Goal: Task Accomplishment & Management: Manage account settings

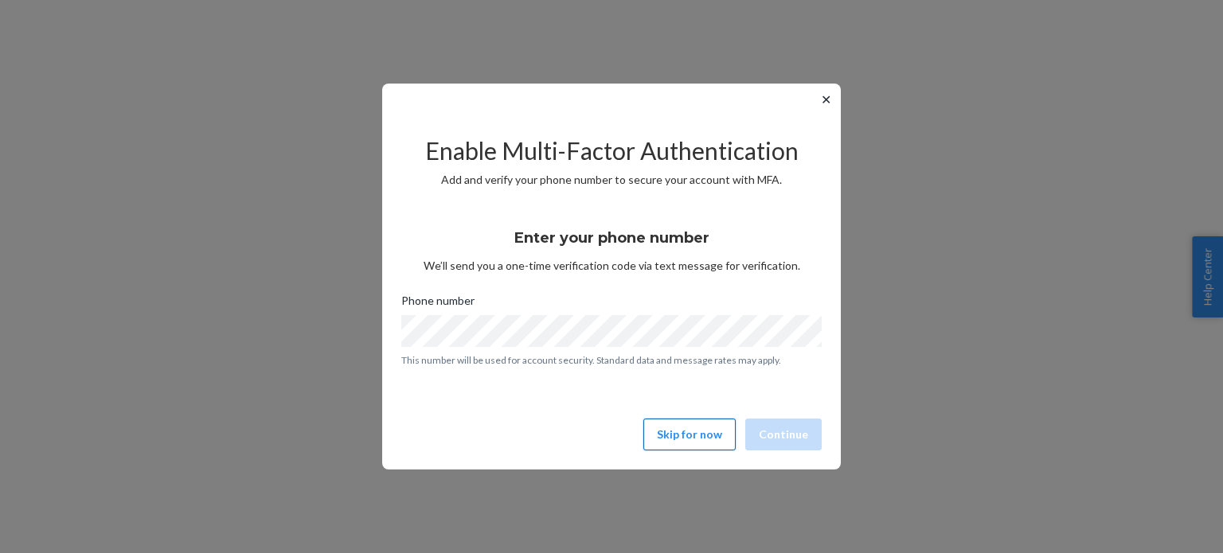
click at [705, 436] on button "Skip for now" at bounding box center [689, 435] width 92 height 32
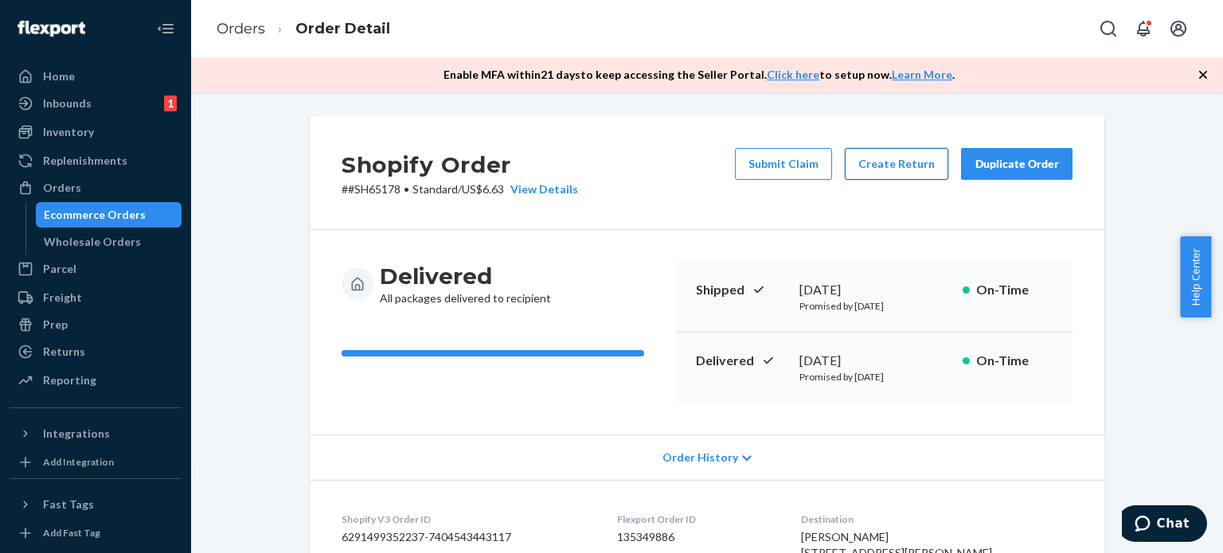
click at [867, 168] on button "Create Return" at bounding box center [896, 164] width 103 height 32
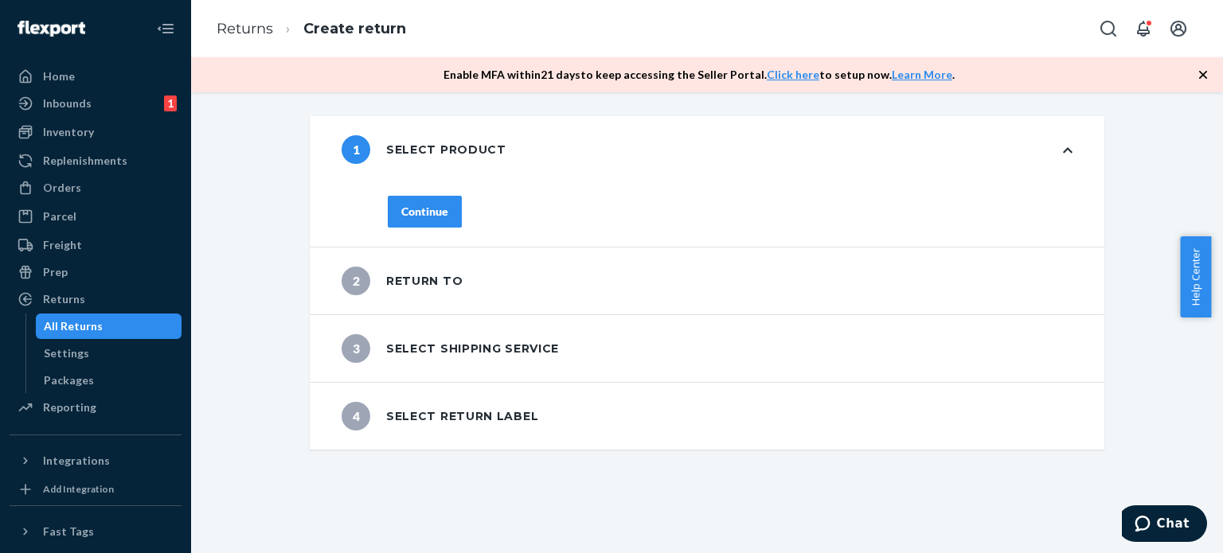
click at [439, 274] on div "2 Return to" at bounding box center [402, 281] width 121 height 29
click at [436, 221] on button "Continue" at bounding box center [425, 212] width 74 height 32
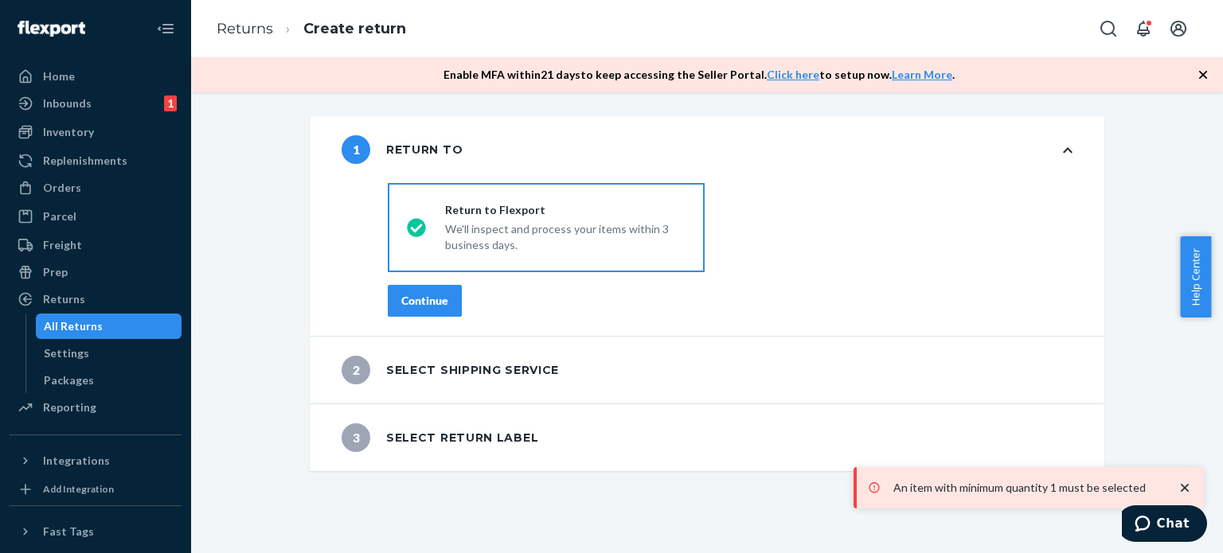
click at [412, 309] on button "Continue" at bounding box center [425, 301] width 74 height 32
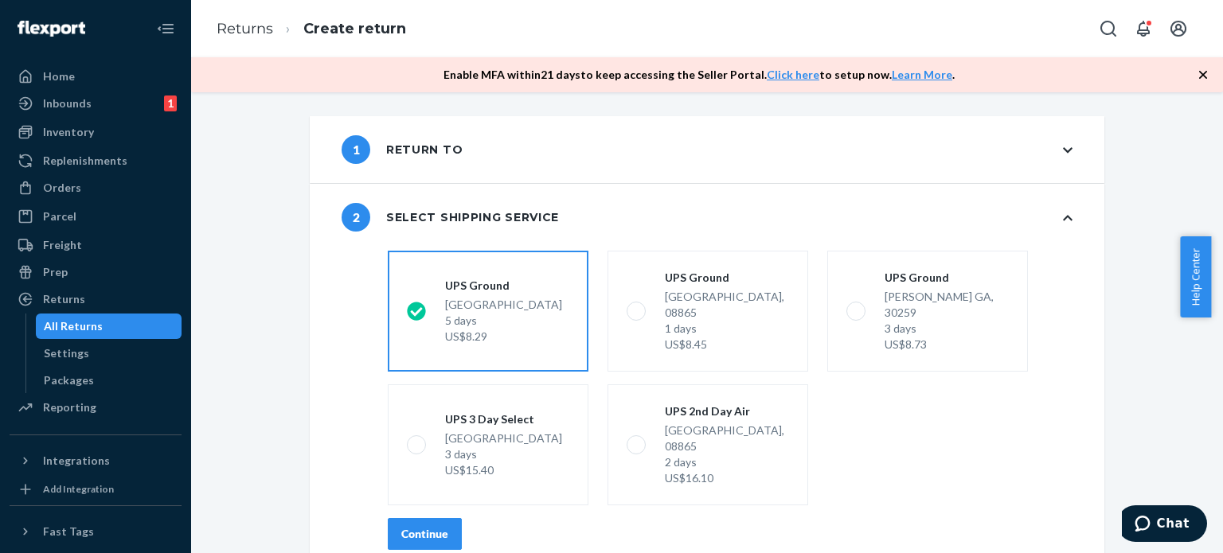
scroll to position [51, 0]
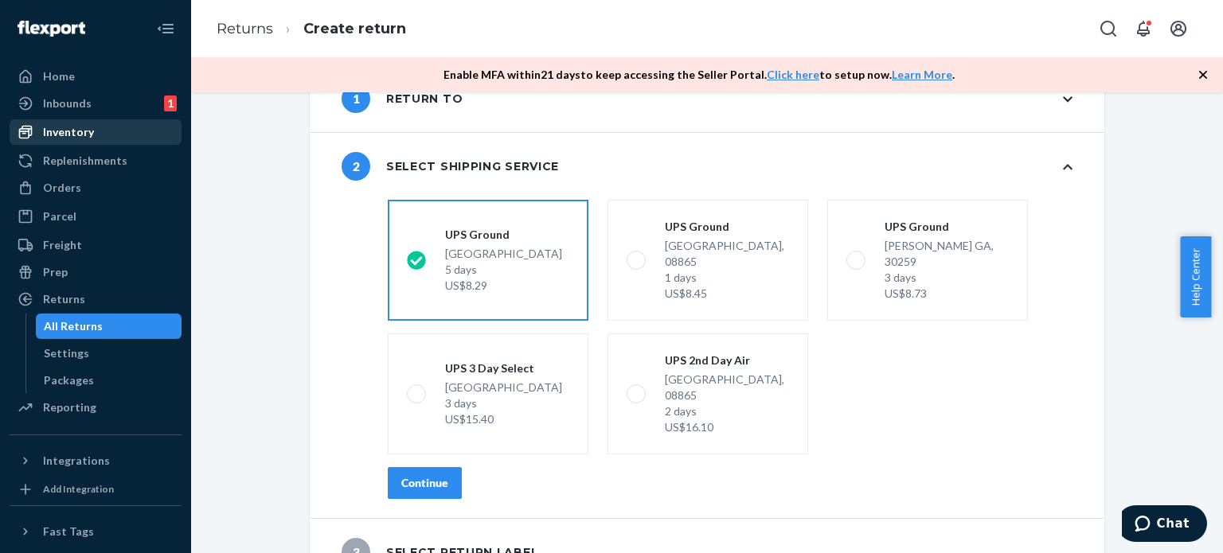
click at [80, 119] on li "Inventory" at bounding box center [96, 131] width 172 height 25
click at [83, 98] on div "Inbounds" at bounding box center [67, 104] width 49 height 16
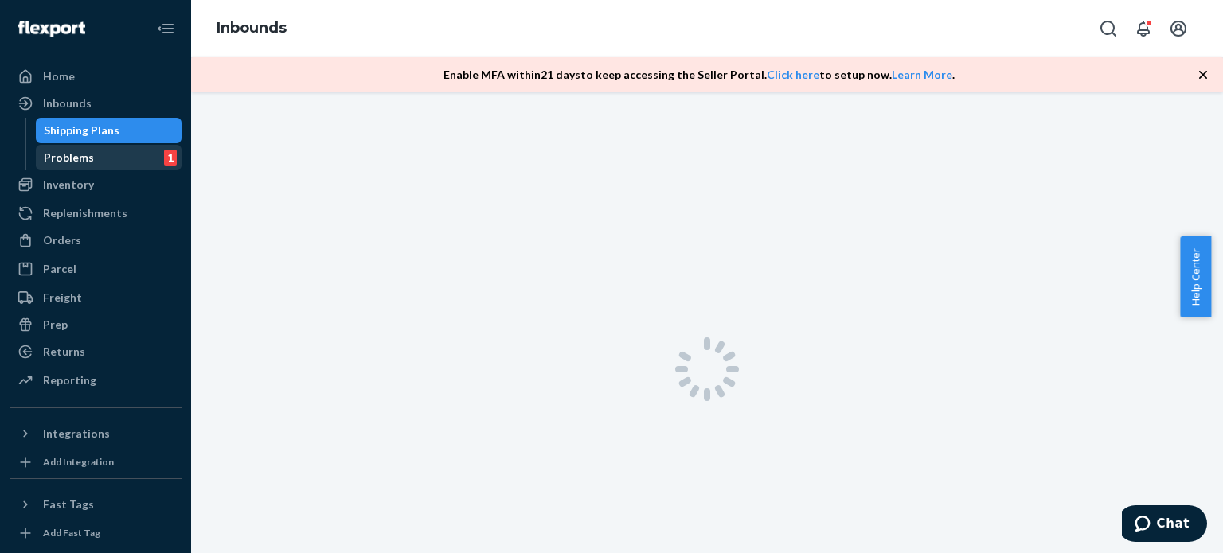
click at [64, 154] on div "Problems" at bounding box center [69, 158] width 50 height 16
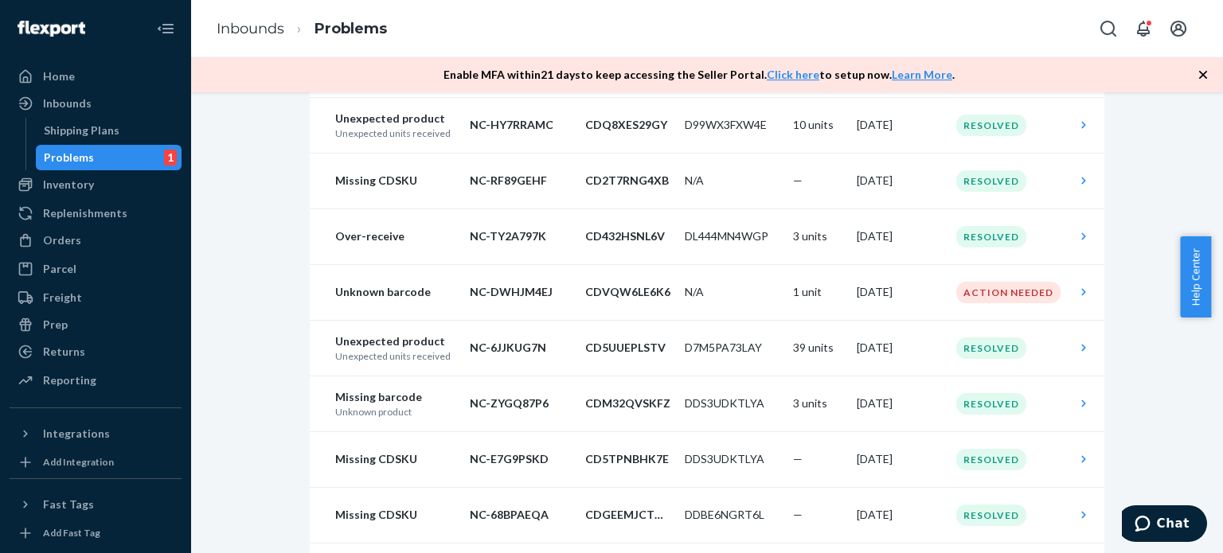
scroll to position [239, 0]
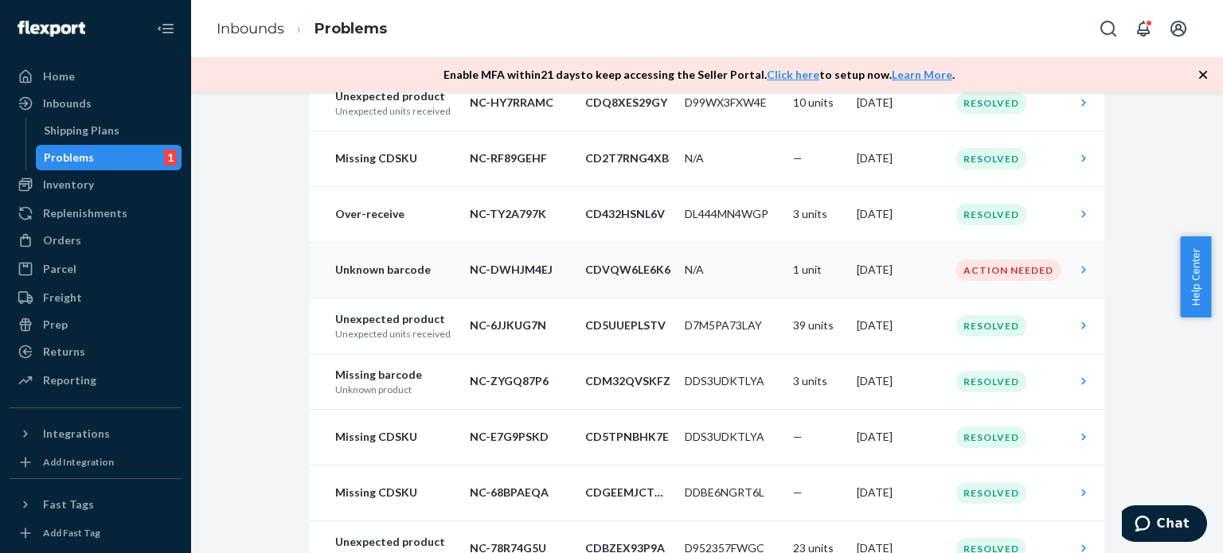
click at [981, 267] on div "Action Needed" at bounding box center [1008, 270] width 104 height 21
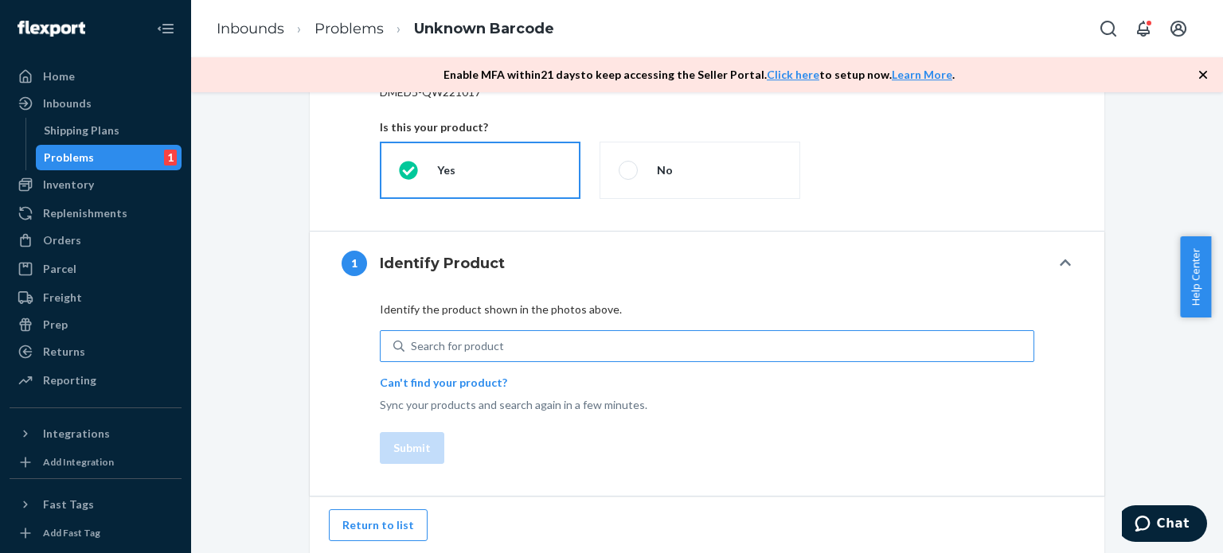
scroll to position [342, 0]
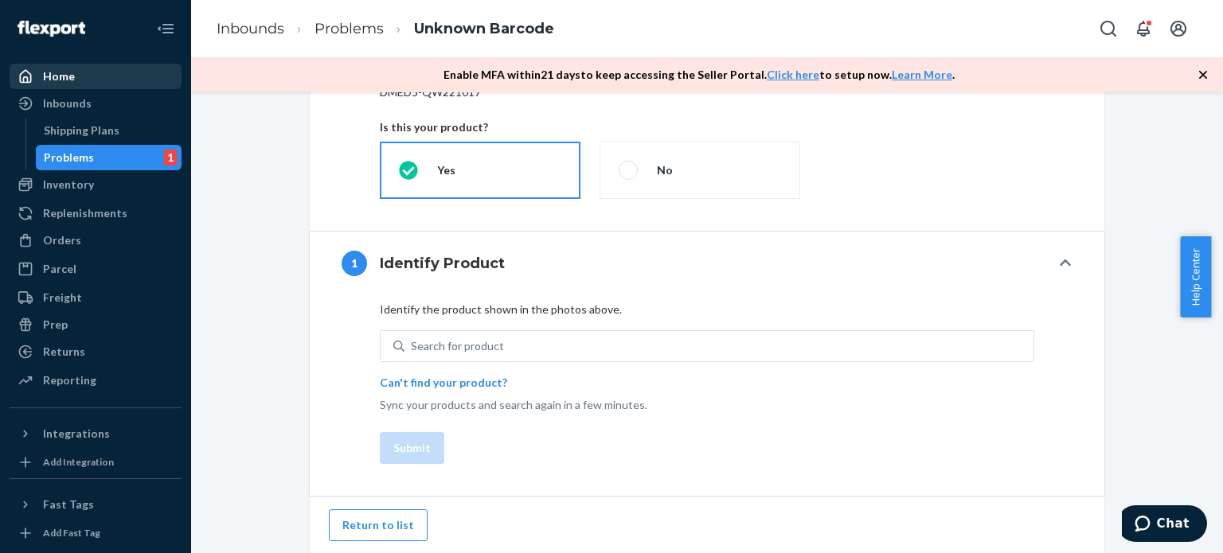
click at [86, 72] on div "Home" at bounding box center [95, 76] width 169 height 22
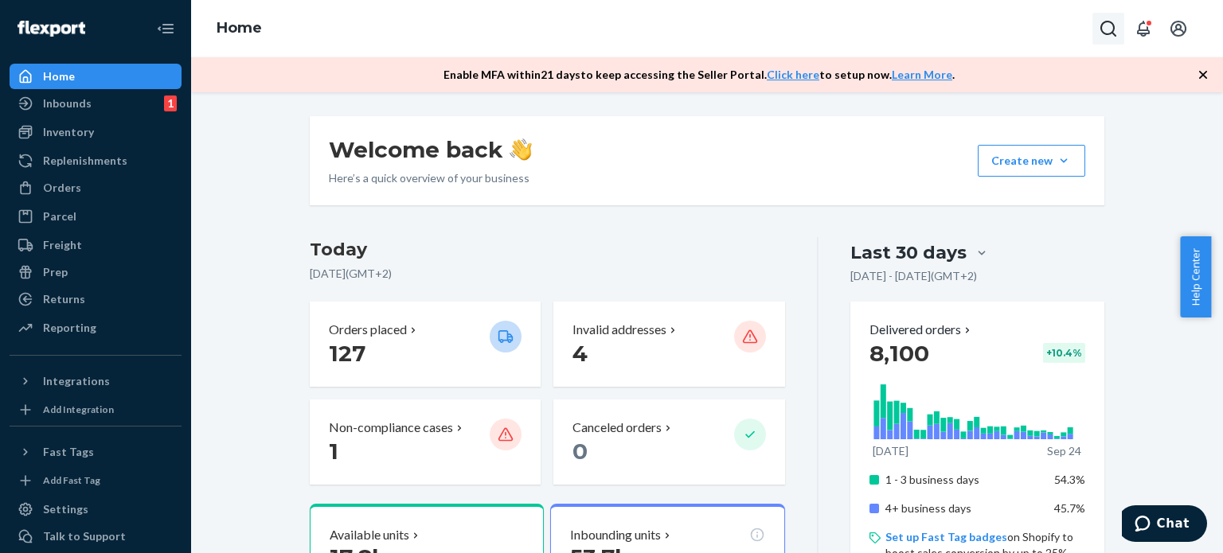
click at [1111, 25] on icon "Open Search Box" at bounding box center [1108, 28] width 19 height 19
click at [956, 31] on input "Search Input" at bounding box center [990, 29] width 196 height 16
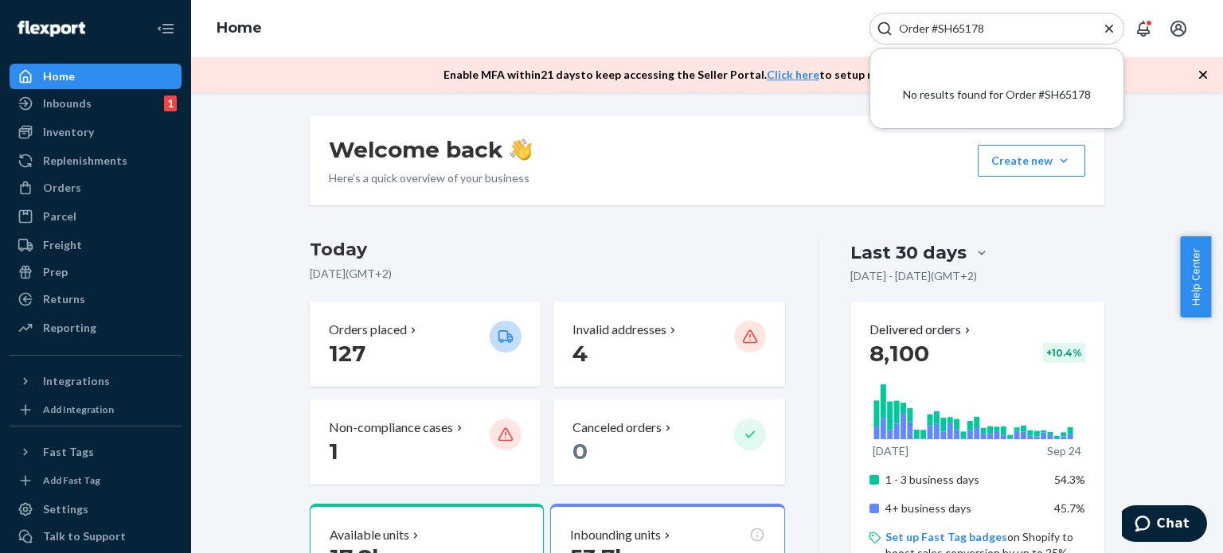
drag, startPoint x: 935, startPoint y: 26, endPoint x: 885, endPoint y: 28, distance: 50.2
click at [885, 28] on div "Order #SH65178" at bounding box center [996, 29] width 255 height 32
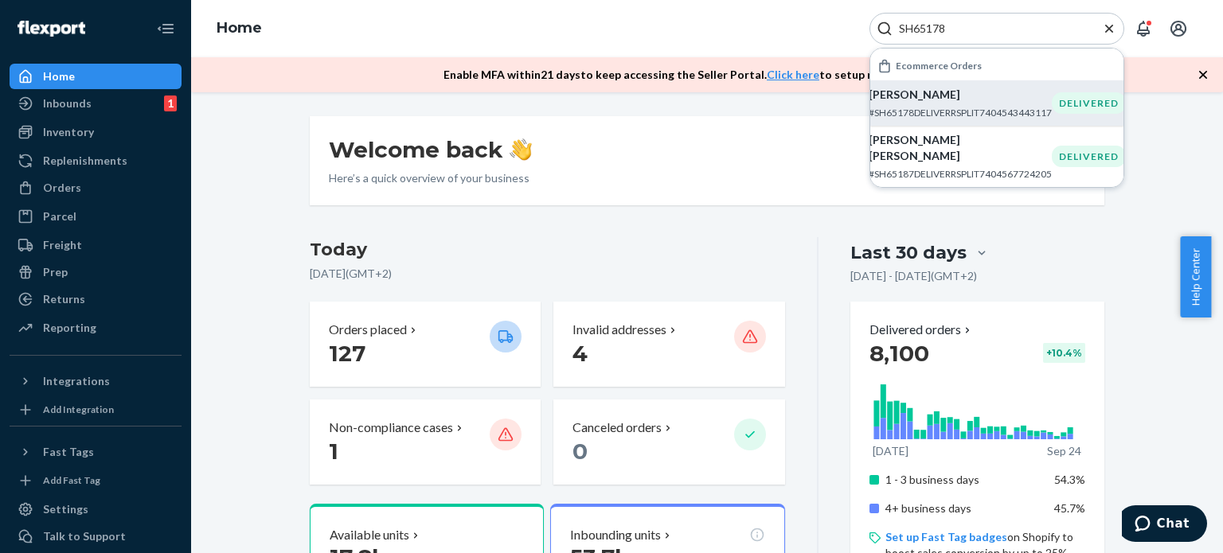
type input "SH65178"
click at [994, 101] on p "Liam Liang" at bounding box center [960, 95] width 183 height 16
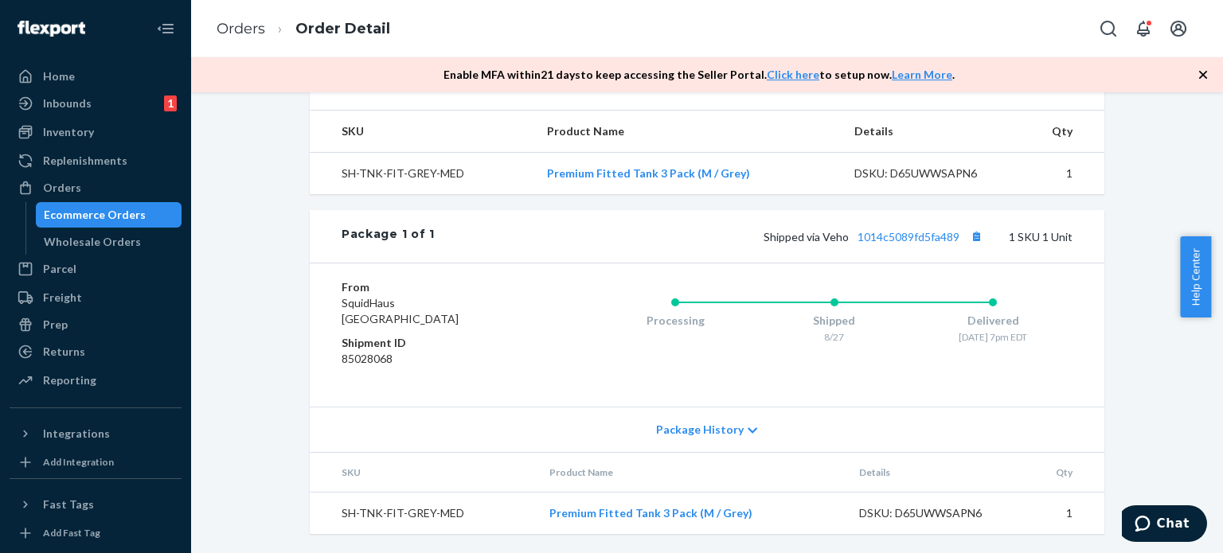
scroll to position [594, 0]
click at [736, 435] on div "Package History" at bounding box center [707, 429] width 794 height 45
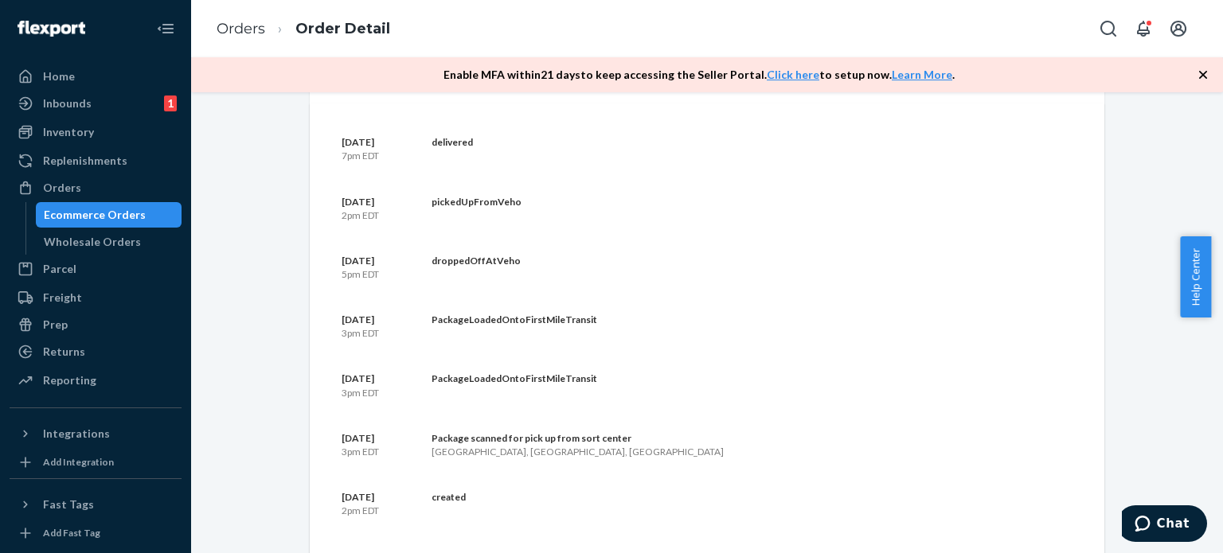
scroll to position [1072, 0]
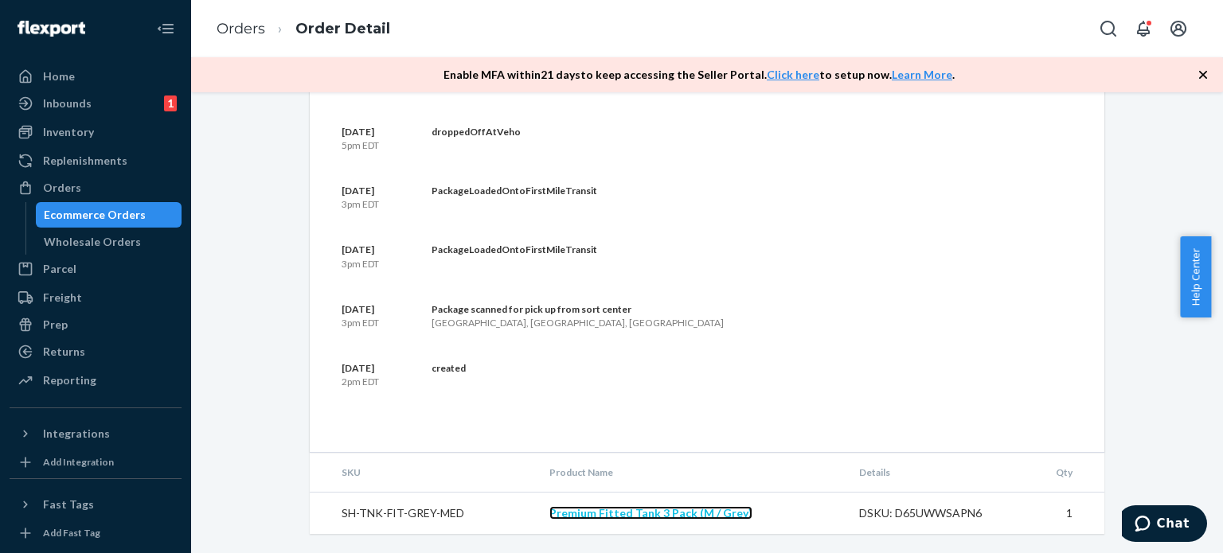
click at [641, 517] on link "Premium Fitted Tank 3 Pack (M / Grey)" at bounding box center [650, 513] width 203 height 14
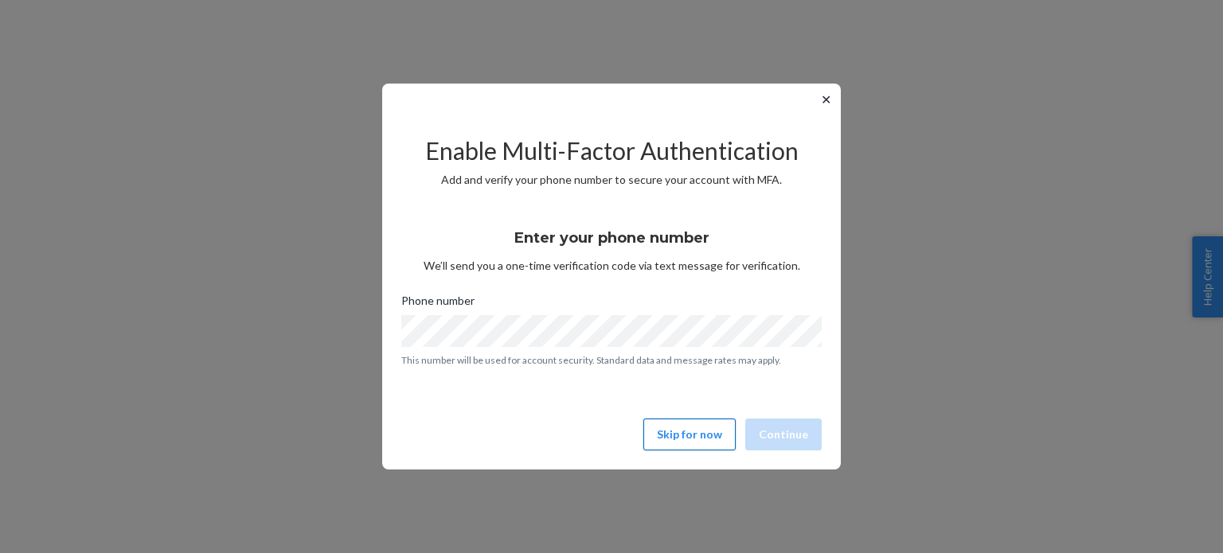
click at [707, 429] on button "Skip for now" at bounding box center [689, 435] width 92 height 32
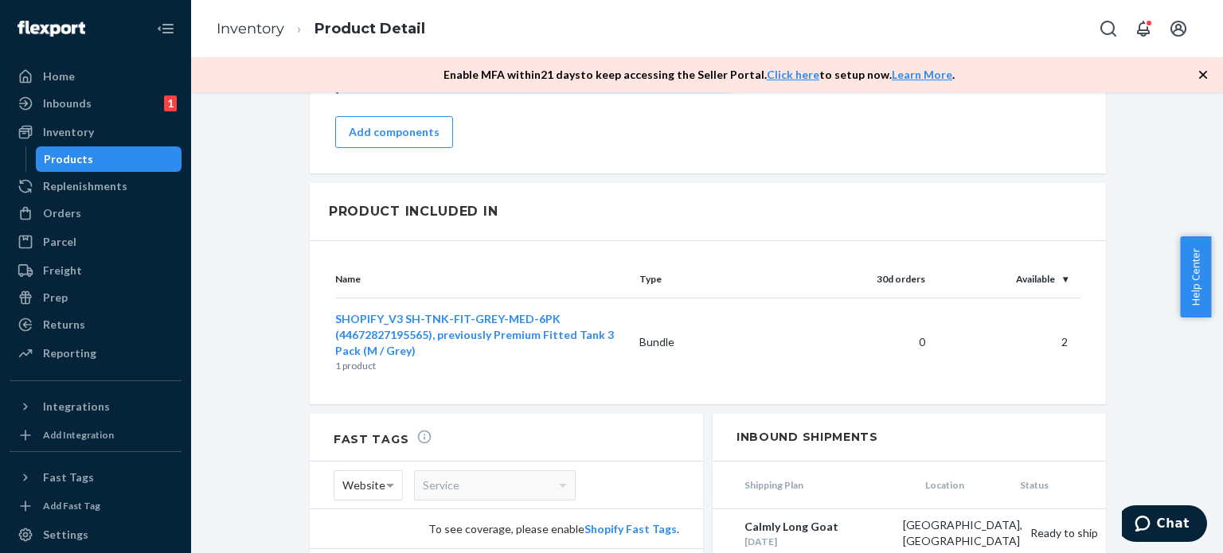
scroll to position [1708, 0]
